Goal: Task Accomplishment & Management: Manage account settings

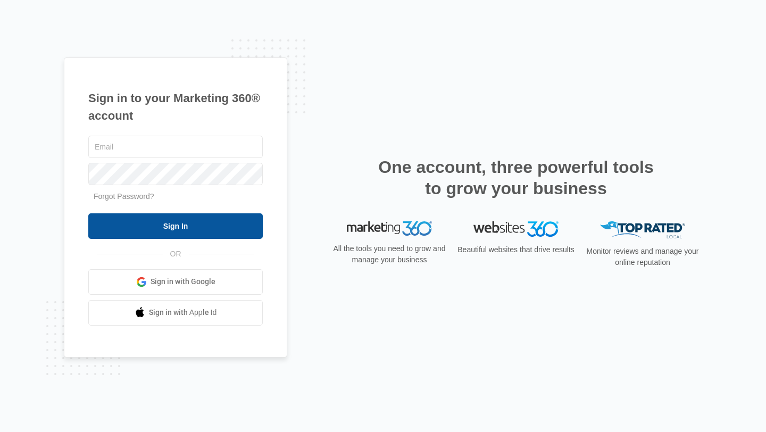
type input "[EMAIL_ADDRESS][DOMAIN_NAME]"
click at [217, 219] on input "Sign In" at bounding box center [175, 226] width 175 height 26
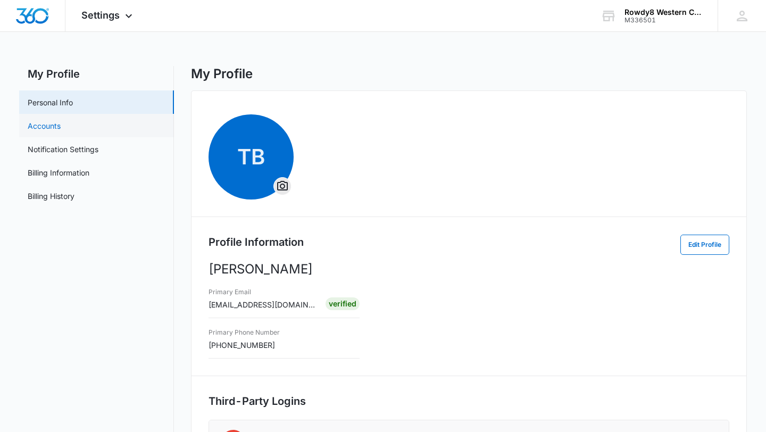
click at [61, 123] on link "Accounts" at bounding box center [44, 125] width 33 height 11
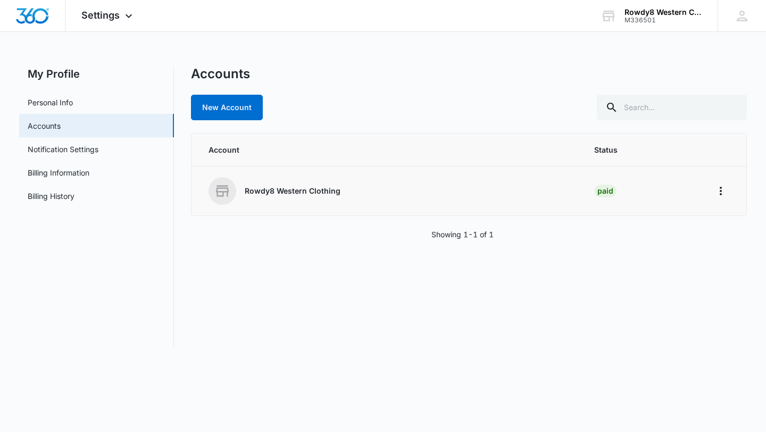
click at [338, 190] on div "Rowdy8 Western Clothing" at bounding box center [389, 191] width 360 height 28
click at [338, 191] on p "Rowdy8 Western Clothing" at bounding box center [293, 191] width 96 height 11
click at [61, 120] on link "Accounts" at bounding box center [44, 125] width 33 height 11
click at [73, 103] on link "Personal Info" at bounding box center [50, 102] width 45 height 11
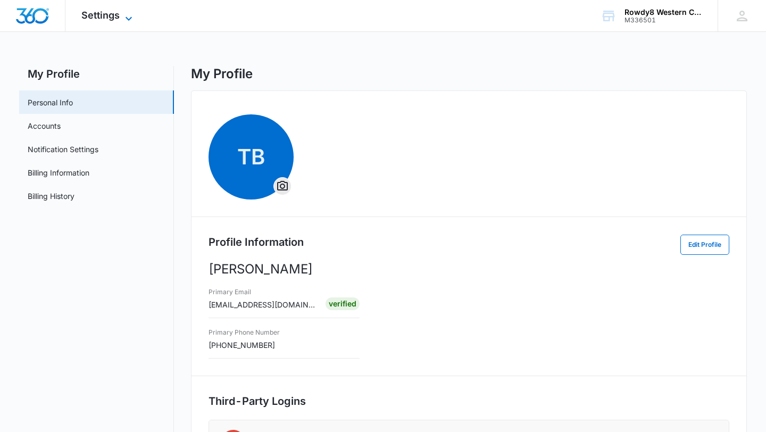
click at [132, 13] on icon at bounding box center [128, 18] width 13 height 13
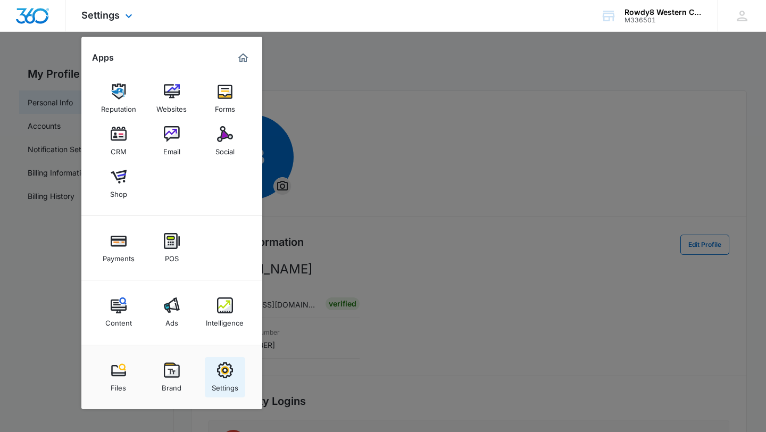
click at [225, 376] on img at bounding box center [225, 370] width 16 height 16
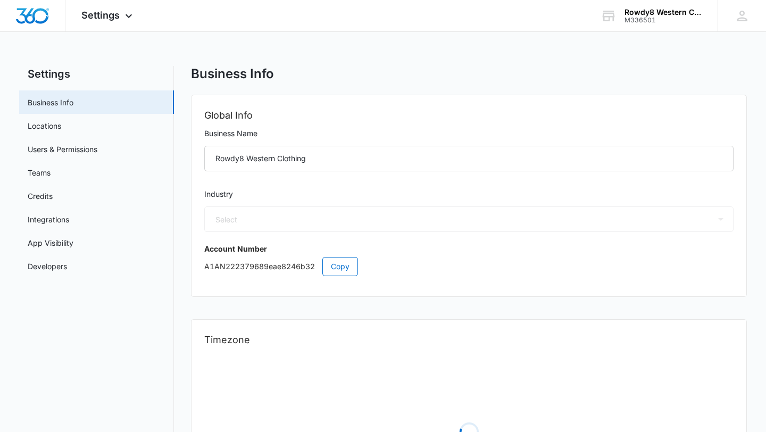
select select "45"
select select "US"
select select "America/Denver"
click at [47, 126] on link "Locations" at bounding box center [45, 125] width 34 height 11
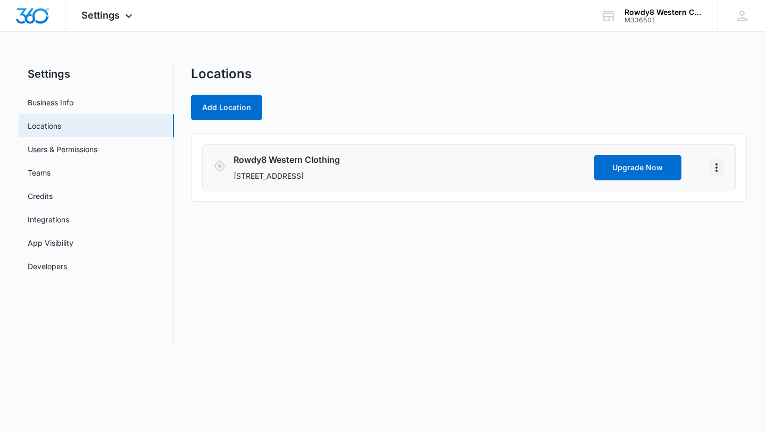
click at [717, 166] on icon "Actions" at bounding box center [716, 167] width 13 height 13
click at [729, 202] on link "Edit" at bounding box center [729, 197] width 13 height 9
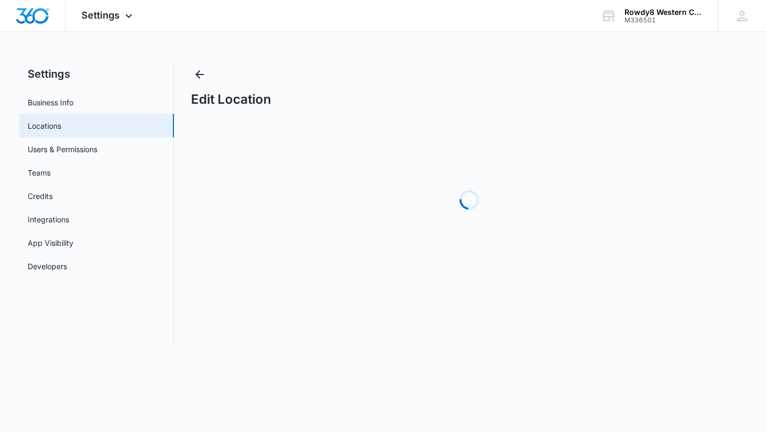
select select "Colorado"
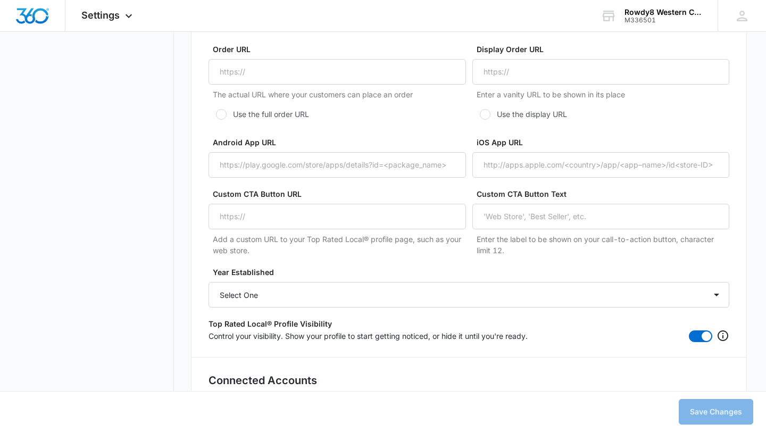
scroll to position [2579, 0]
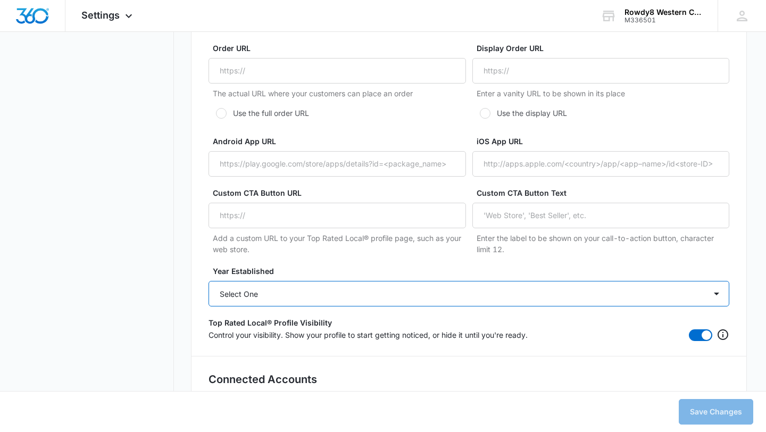
click at [335, 288] on select "Select One 2025 2024 2023 2022 2021 2020 2019 2018 2017 2016 2015 2014 2013 201…" at bounding box center [469, 294] width 521 height 26
select select "2023"
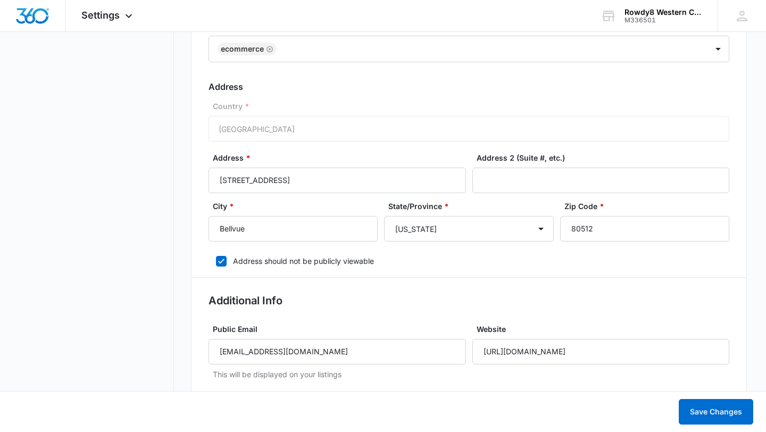
scroll to position [358, 0]
click at [377, 188] on input "2131 N Co Rd 23" at bounding box center [338, 181] width 258 height 26
click at [572, 196] on div "Address * 2131 N Co Rd 23 Address 2 (Suite #, etc.)" at bounding box center [469, 177] width 521 height 48
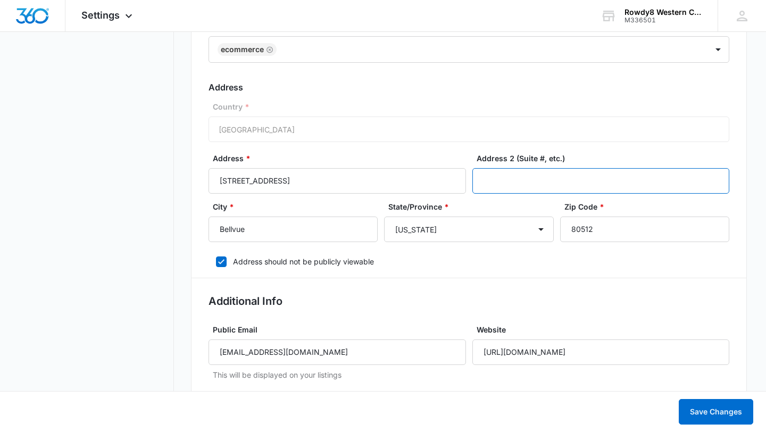
click at [548, 185] on input "Address 2 (Suite #, etc.)" at bounding box center [602, 181] width 258 height 26
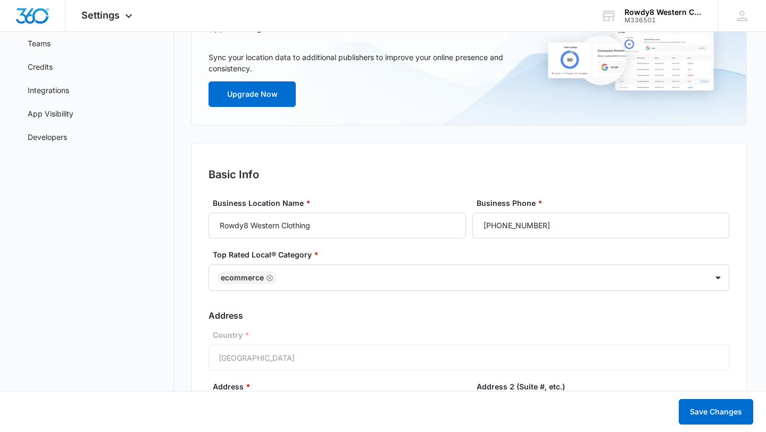
scroll to position [0, 0]
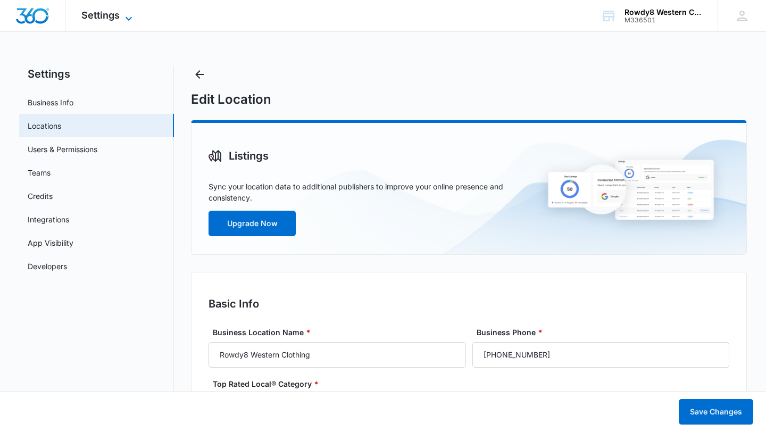
click at [126, 21] on icon at bounding box center [128, 18] width 13 height 13
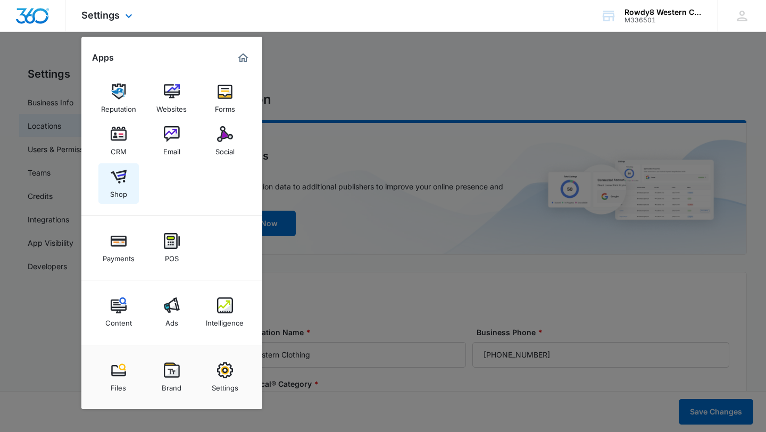
click at [131, 171] on link "Shop" at bounding box center [118, 183] width 40 height 40
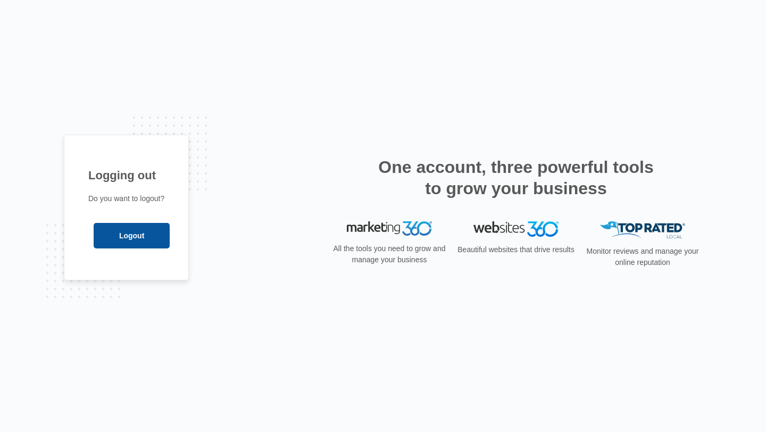
click at [131, 238] on input "Logout" at bounding box center [132, 236] width 76 height 26
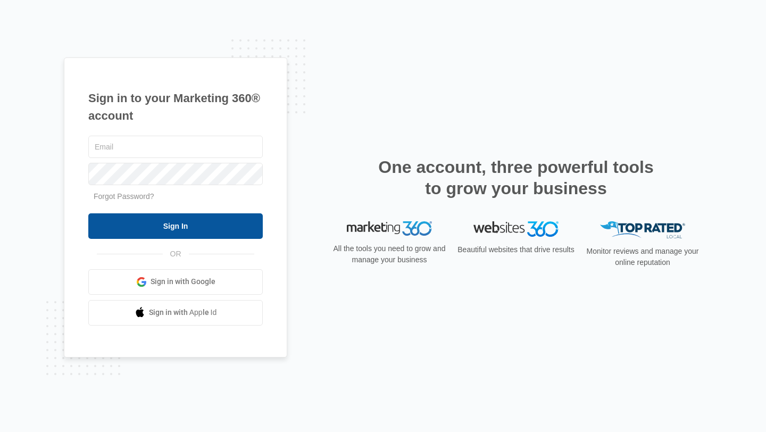
type input "[EMAIL_ADDRESS][DOMAIN_NAME]"
click at [203, 221] on input "Sign In" at bounding box center [175, 226] width 175 height 26
